Goal: Entertainment & Leisure: Consume media (video, audio)

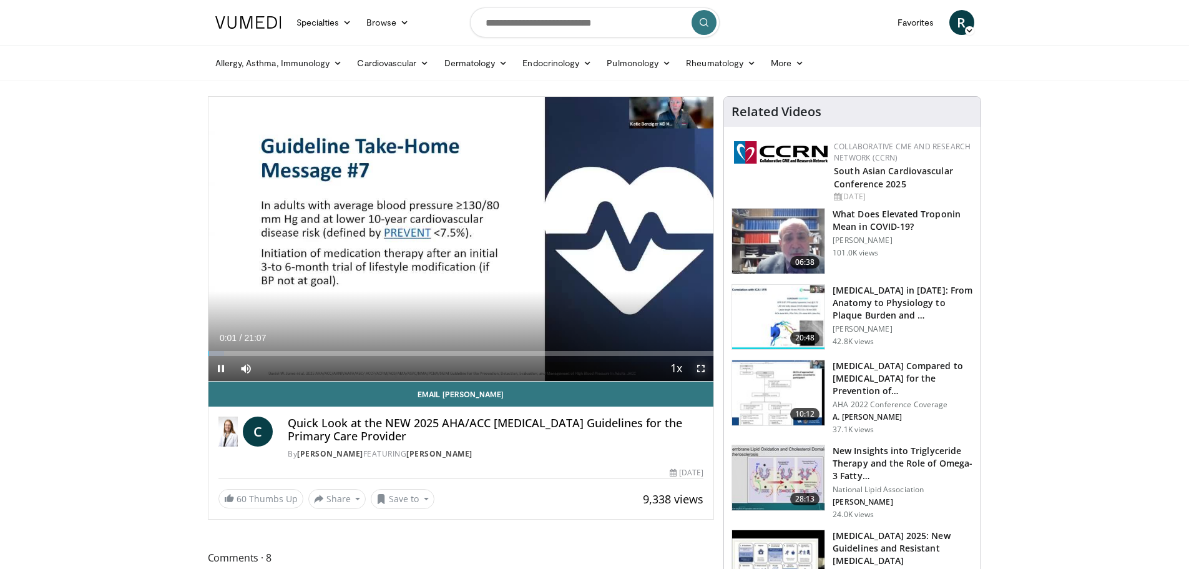
click at [702, 369] on span "Video Player" at bounding box center [700, 368] width 25 height 25
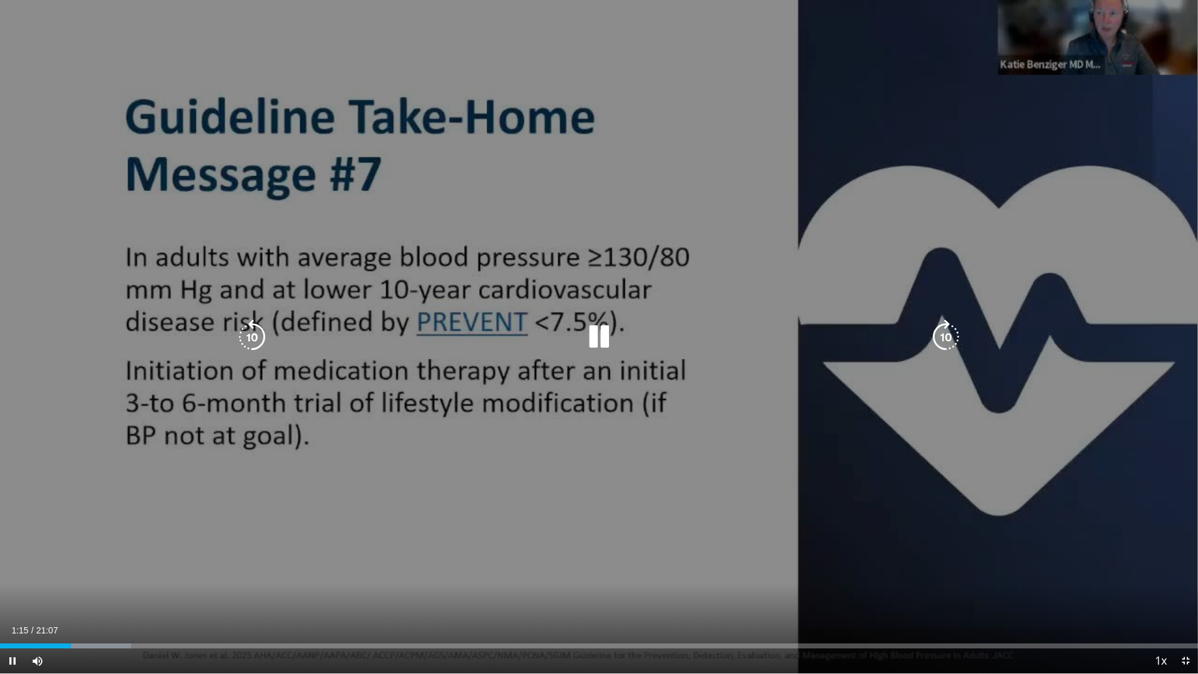
click at [592, 341] on icon "Video Player" at bounding box center [599, 337] width 35 height 35
click at [598, 340] on icon "Video Player" at bounding box center [599, 337] width 35 height 35
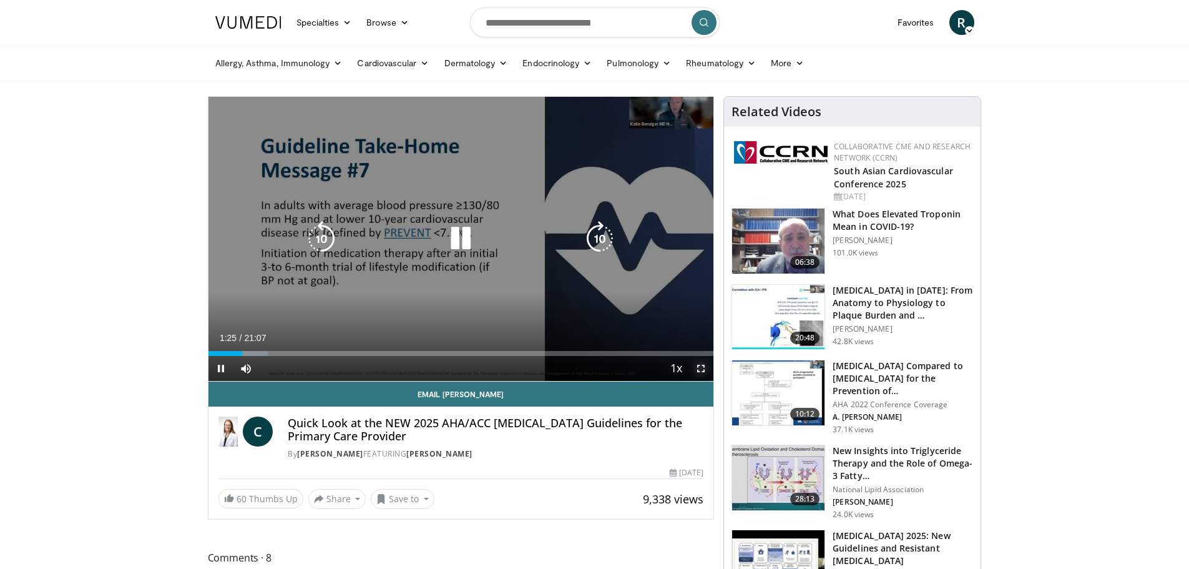
drag, startPoint x: 701, startPoint y: 368, endPoint x: 698, endPoint y: 444, distance: 76.2
click at [699, 368] on span "Video Player" at bounding box center [700, 368] width 25 height 25
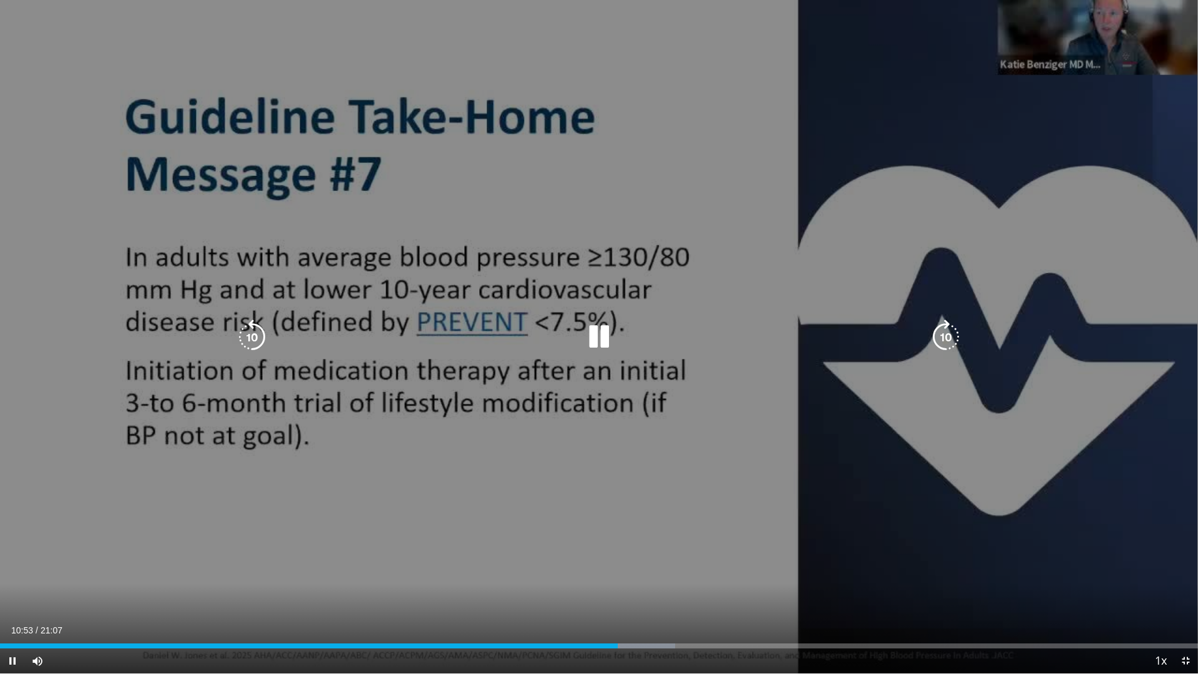
click at [250, 340] on icon "Video Player" at bounding box center [252, 337] width 35 height 35
click at [251, 340] on icon "Video Player" at bounding box center [252, 337] width 35 height 35
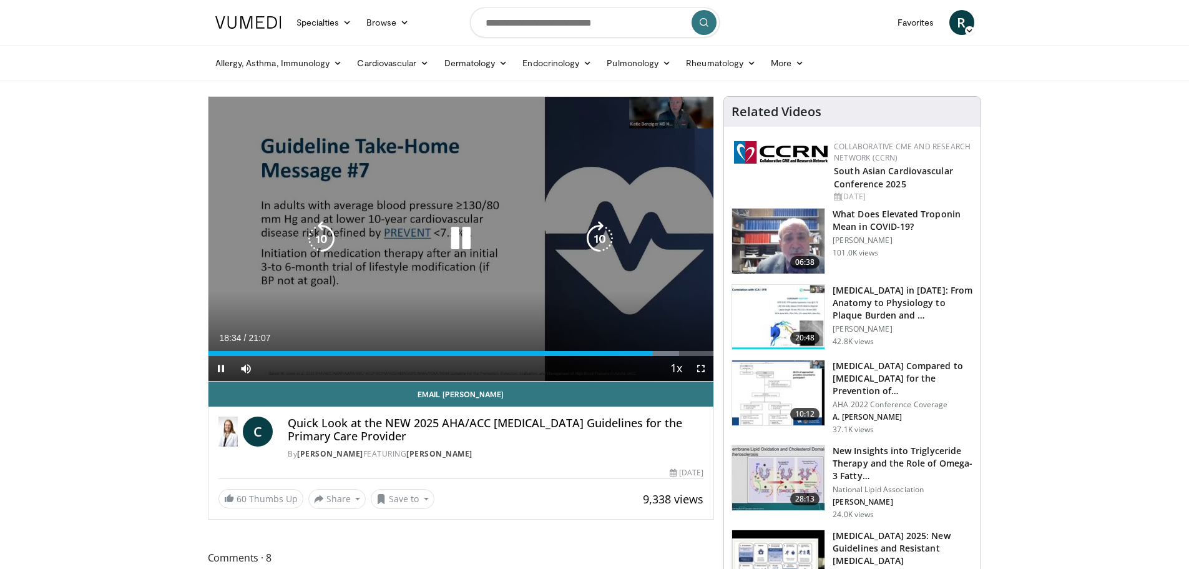
click at [541, 228] on div "Video Player" at bounding box center [460, 238] width 303 height 25
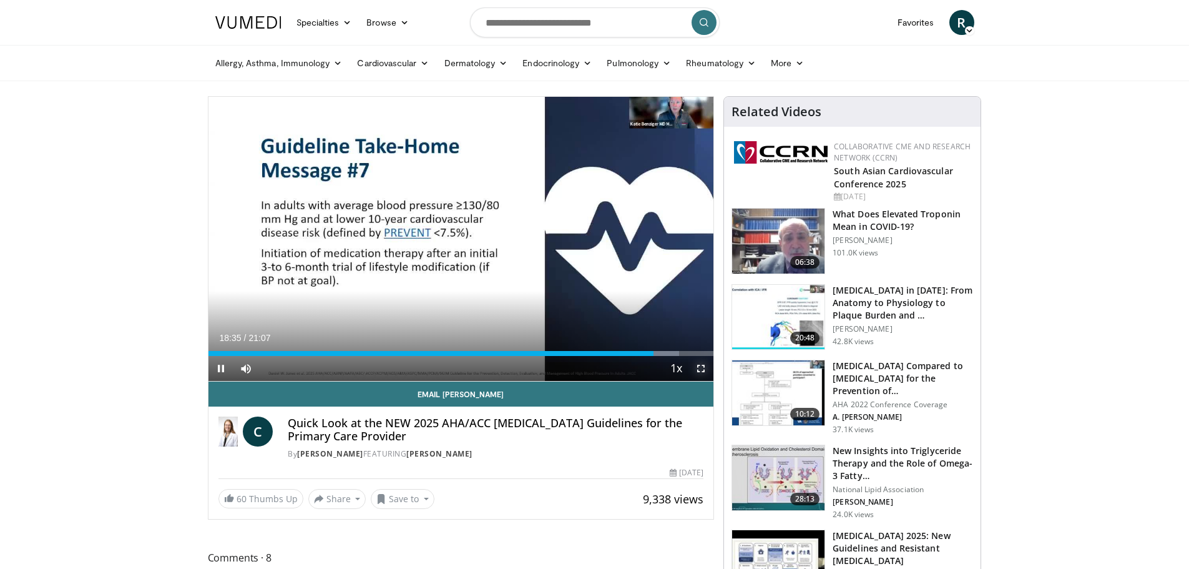
click at [707, 369] on span "Video Player" at bounding box center [700, 368] width 25 height 25
